Goal: Task Accomplishment & Management: Manage account settings

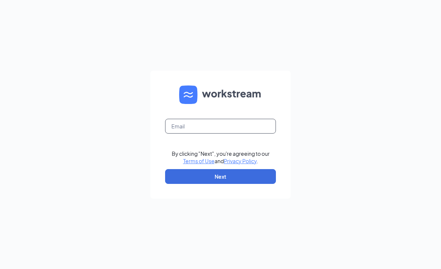
click at [218, 133] on input "text" at bounding box center [220, 126] width 111 height 15
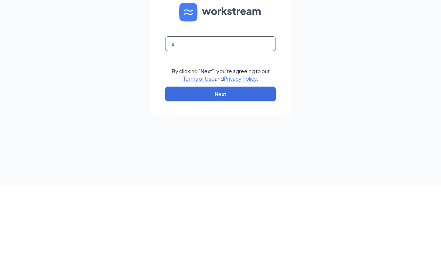
type input "ej"
type input "[EMAIL_ADDRESS][DOMAIN_NAME]"
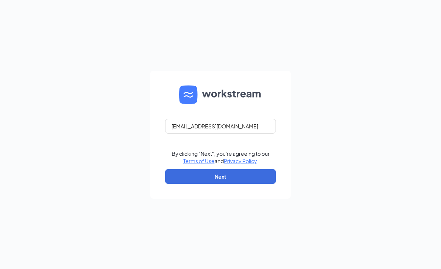
click at [242, 169] on button "Next" at bounding box center [220, 176] width 111 height 15
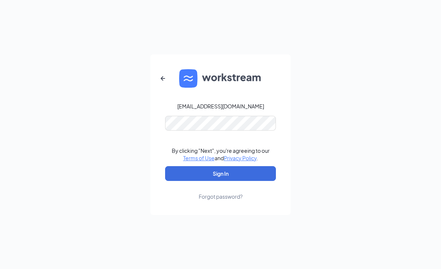
click at [221, 166] on button "Sign In" at bounding box center [220, 173] width 111 height 15
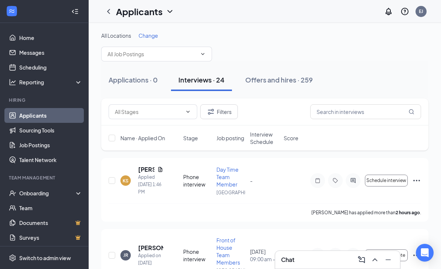
click at [72, 17] on div at bounding box center [75, 11] width 15 height 15
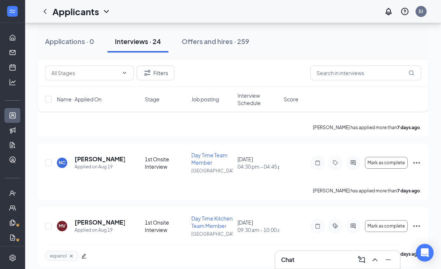
scroll to position [526, 0]
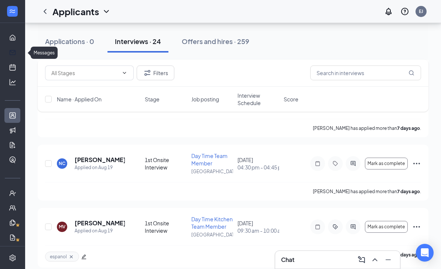
click at [19, 56] on link "Messages" at bounding box center [22, 52] width 7 height 15
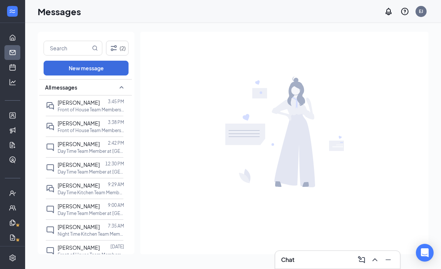
click at [82, 105] on span "[PERSON_NAME]" at bounding box center [79, 102] width 42 height 7
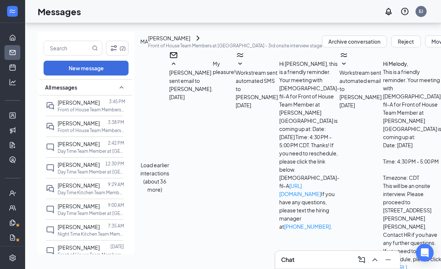
scroll to position [24, 0]
click at [19, 108] on link "Applicants" at bounding box center [22, 115] width 7 height 15
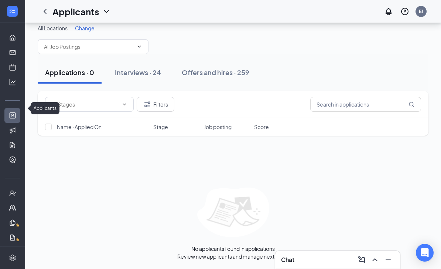
click at [154, 68] on div "Interviews · 24" at bounding box center [138, 72] width 46 height 9
